Goal: Contribute content

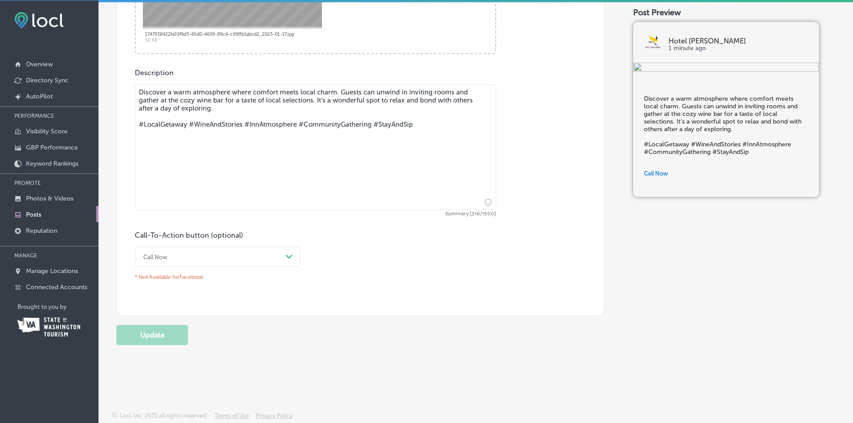
scroll to position [2, 0]
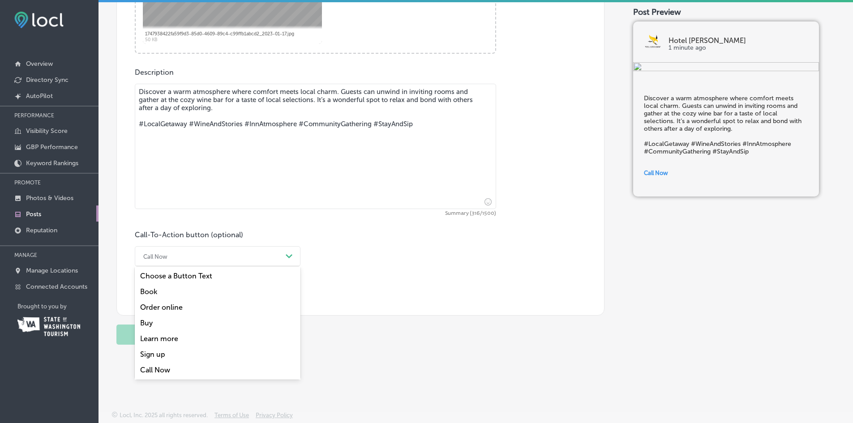
click at [282, 254] on div "Call Now" at bounding box center [210, 257] width 143 height 14
click at [153, 292] on div "Book" at bounding box center [218, 292] width 166 height 16
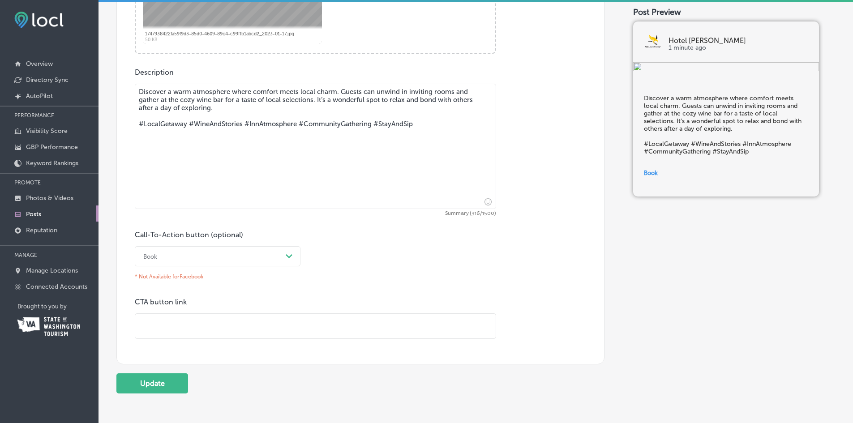
click at [146, 327] on input "text" at bounding box center [315, 326] width 361 height 25
type input "[URL][DOMAIN_NAME]"
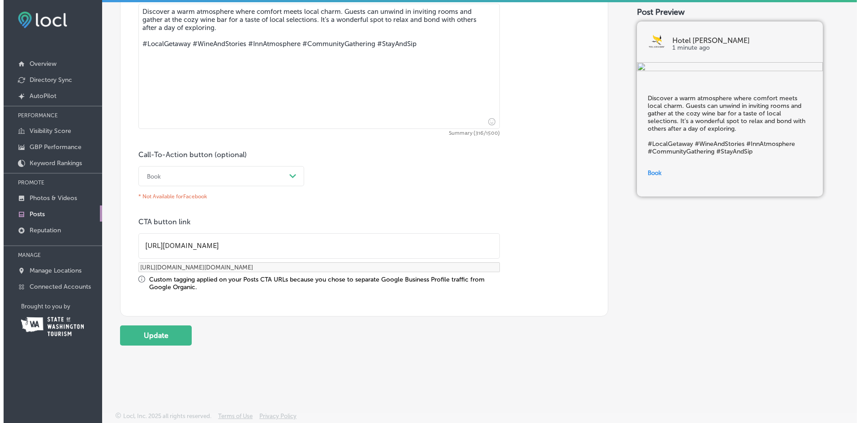
scroll to position [532, 0]
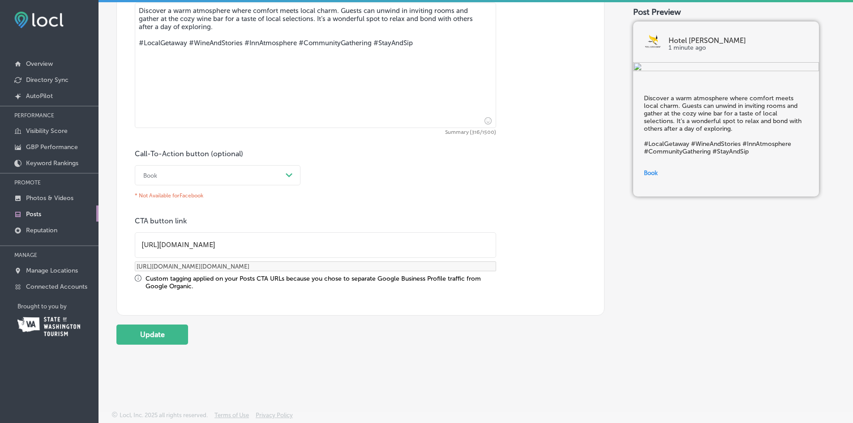
click at [161, 336] on button "Update" at bounding box center [152, 335] width 72 height 20
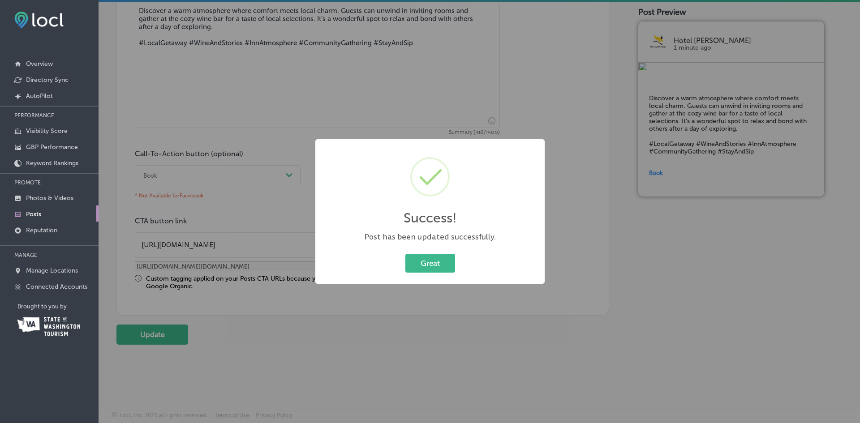
click at [439, 262] on button "Great" at bounding box center [430, 263] width 50 height 18
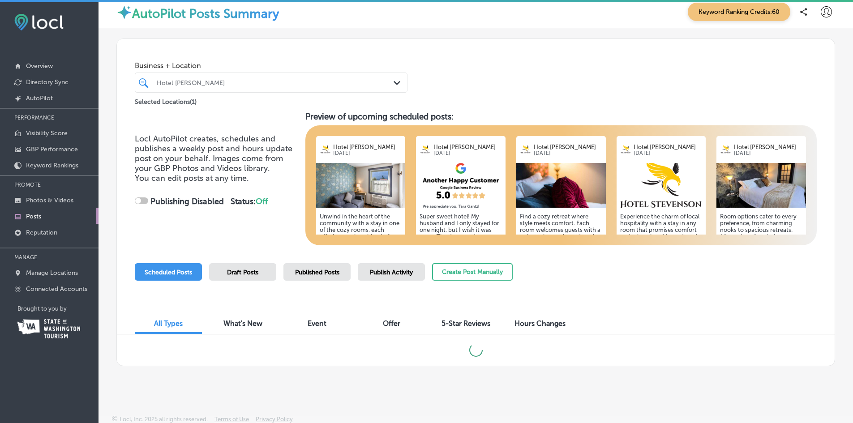
scroll to position [9, 0]
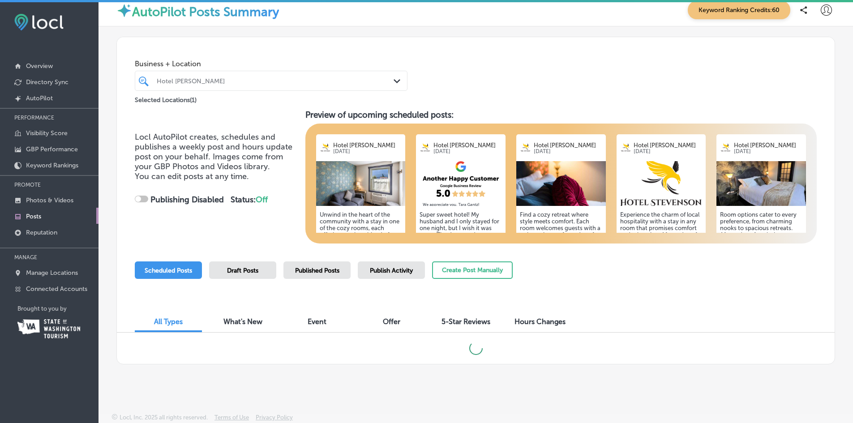
checkbox input "true"
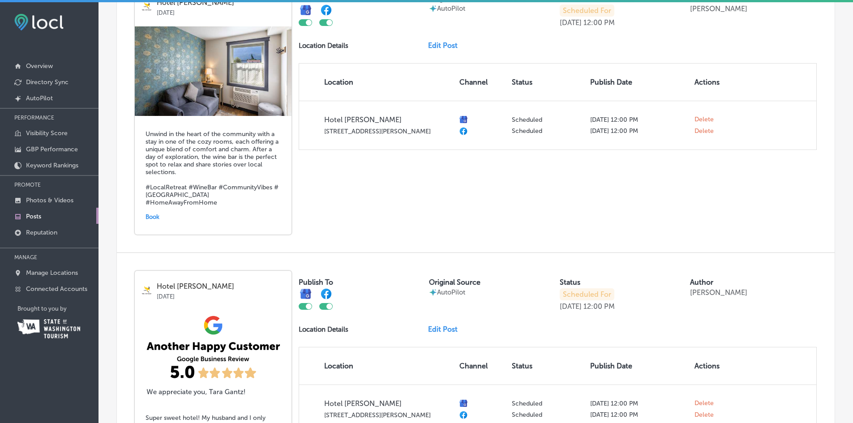
scroll to position [143, 0]
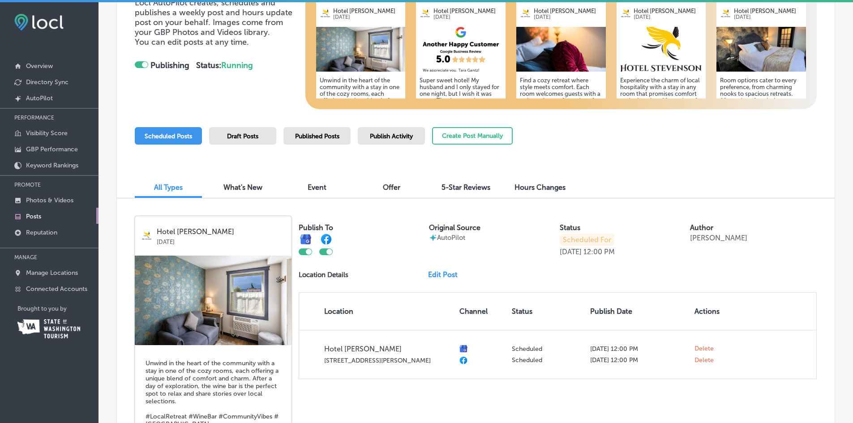
click at [442, 274] on link "Edit Post" at bounding box center [446, 275] width 37 height 9
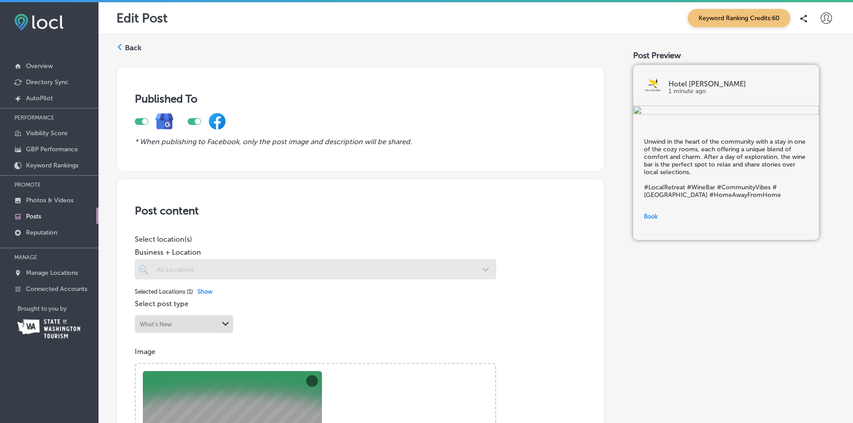
click at [424, 142] on p "* When publishing to Facebook, only the post image and description will be shar…" at bounding box center [361, 142] width 452 height 9
click at [130, 47] on label "Back" at bounding box center [133, 48] width 17 height 10
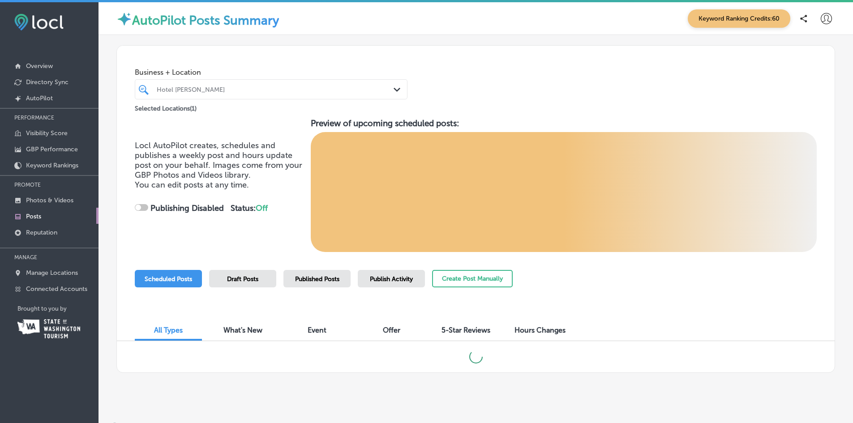
checkbox input "true"
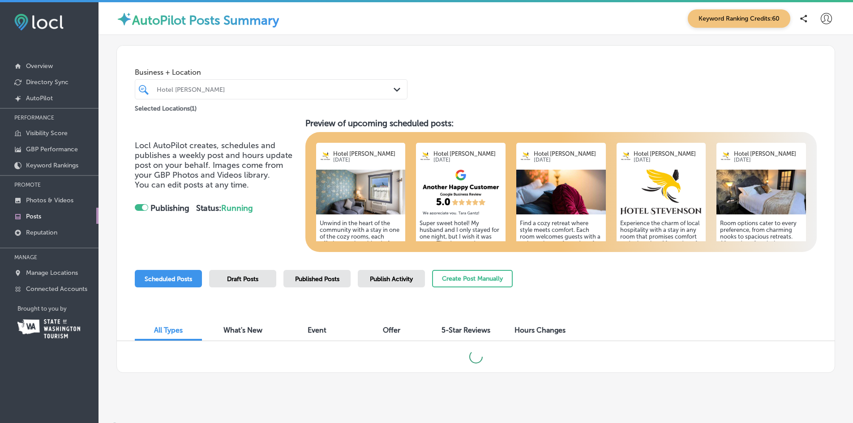
scroll to position [9, 0]
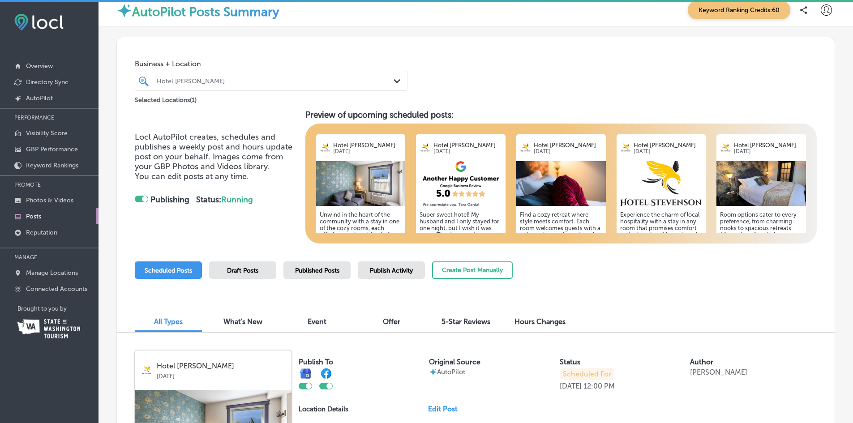
click at [49, 201] on p "Photos & Videos" at bounding box center [49, 201] width 47 height 8
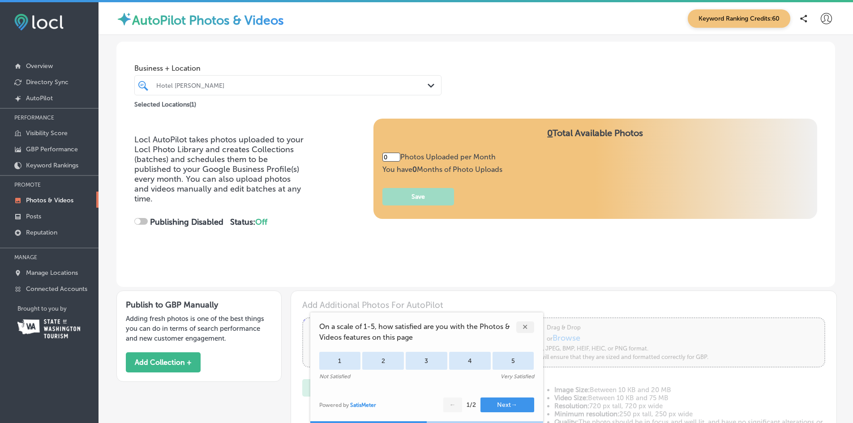
type input "5"
checkbox input "true"
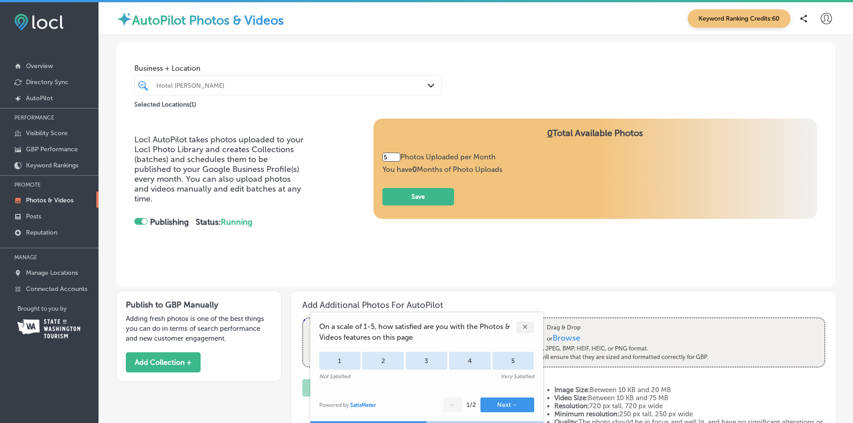
click at [524, 327] on div "✕" at bounding box center [526, 328] width 18 height 12
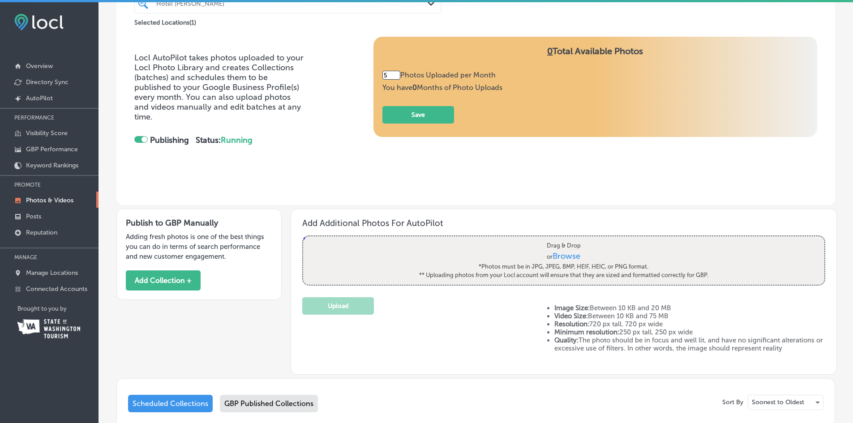
scroll to position [90, 0]
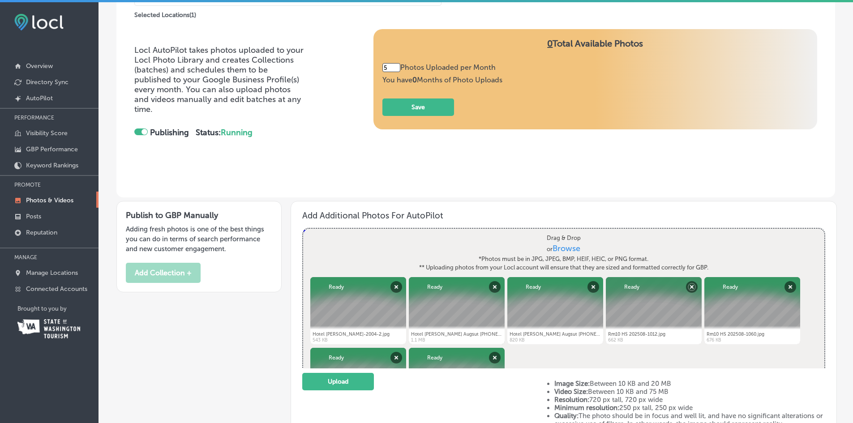
drag, startPoint x: 656, startPoint y: 301, endPoint x: 638, endPoint y: 349, distance: 51.6
click at [638, 349] on div "Powered by PQINA Drag & Drop or Browse *Photos must be in JPG, JPEG, BMP, HEIF,…" at bounding box center [563, 326] width 521 height 194
drag, startPoint x: 641, startPoint y: 299, endPoint x: 645, endPoint y: 325, distance: 25.9
click at [645, 325] on div at bounding box center [654, 310] width 96 height 67
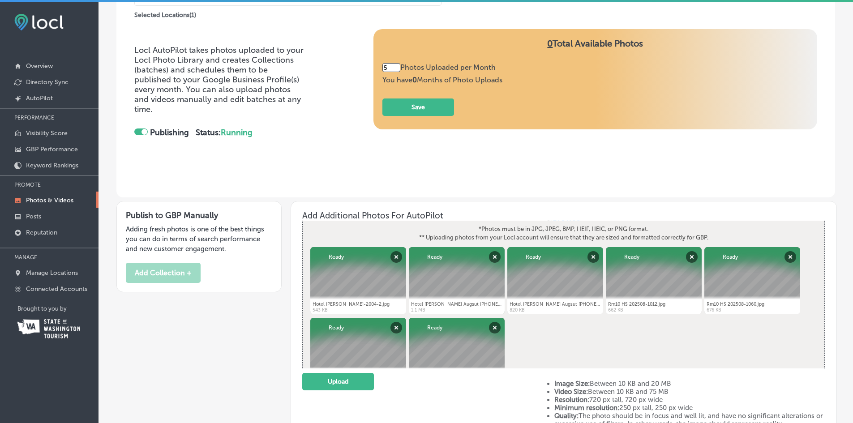
scroll to position [62, 0]
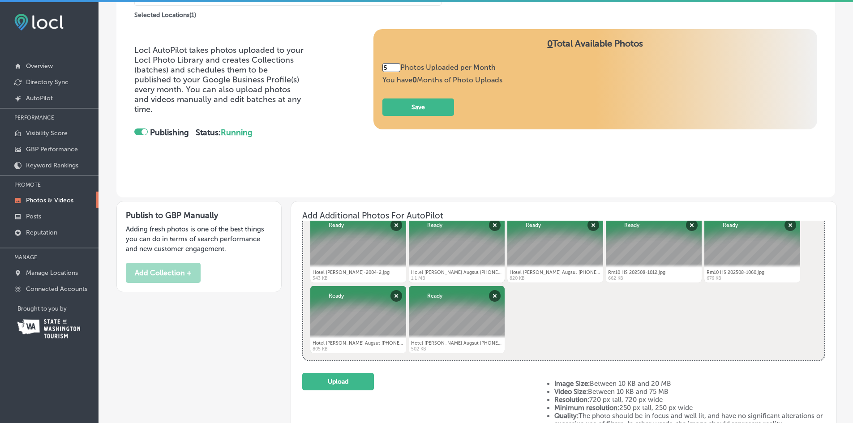
drag, startPoint x: 631, startPoint y: 239, endPoint x: 586, endPoint y: 288, distance: 66.0
click at [636, 270] on div at bounding box center [654, 248] width 96 height 67
drag, startPoint x: 461, startPoint y: 319, endPoint x: 487, endPoint y: 299, distance: 32.6
click at [487, 299] on div "Abort Retry Remove Upload Cancel Retry Remove Hotel [PERSON_NAME] Augsut [PHONE…" at bounding box center [457, 319] width 96 height 67
drag, startPoint x: 560, startPoint y: 236, endPoint x: 495, endPoint y: 244, distance: 65.0
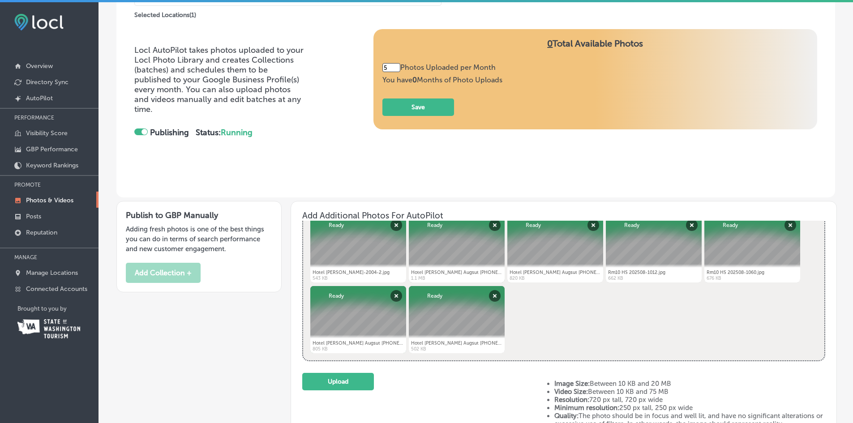
click at [495, 214] on ul "Hotel [PERSON_NAME]-2004-2.jpg Abort Retry Remove Upload Cancel Retry Remove Ho…" at bounding box center [564, 214] width 511 height 0
click at [350, 382] on button "Upload" at bounding box center [338, 381] width 72 height 17
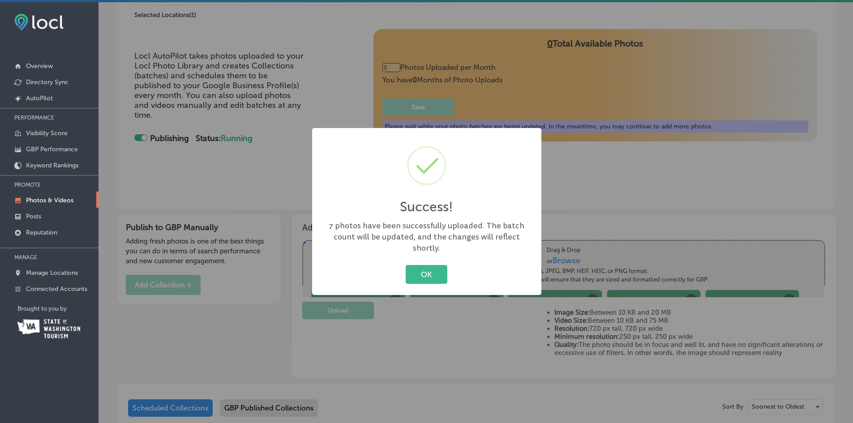
scroll to position [0, 0]
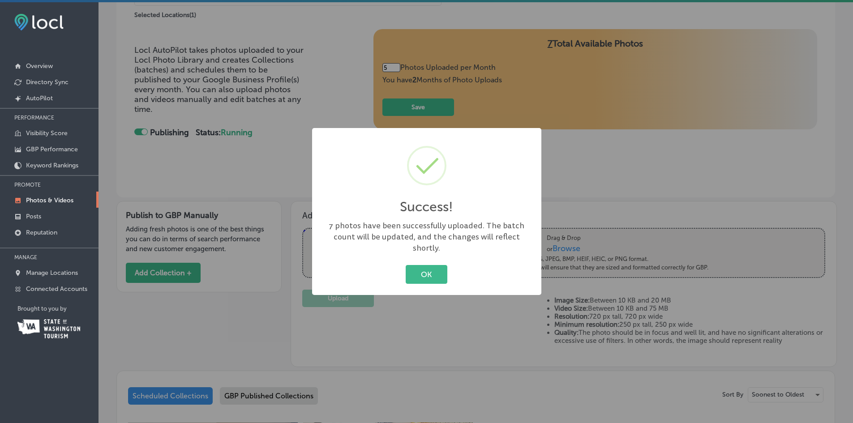
click at [432, 266] on button "OK" at bounding box center [427, 274] width 42 height 18
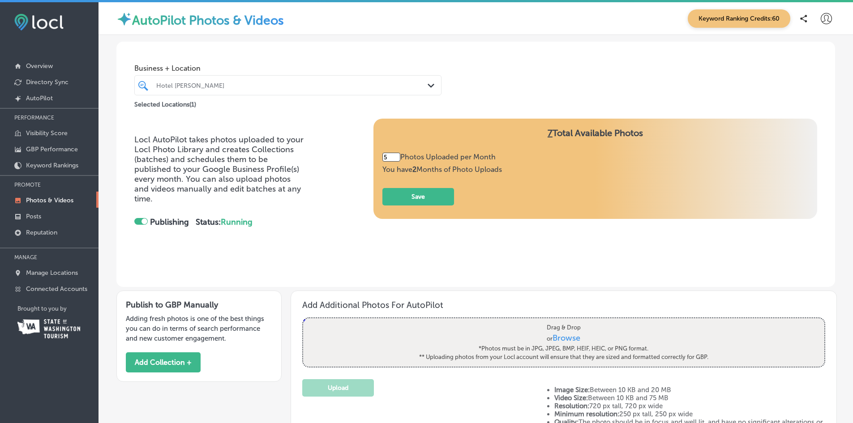
click at [37, 64] on p "Overview" at bounding box center [39, 66] width 27 height 8
